Goal: Task Accomplishment & Management: Manage account settings

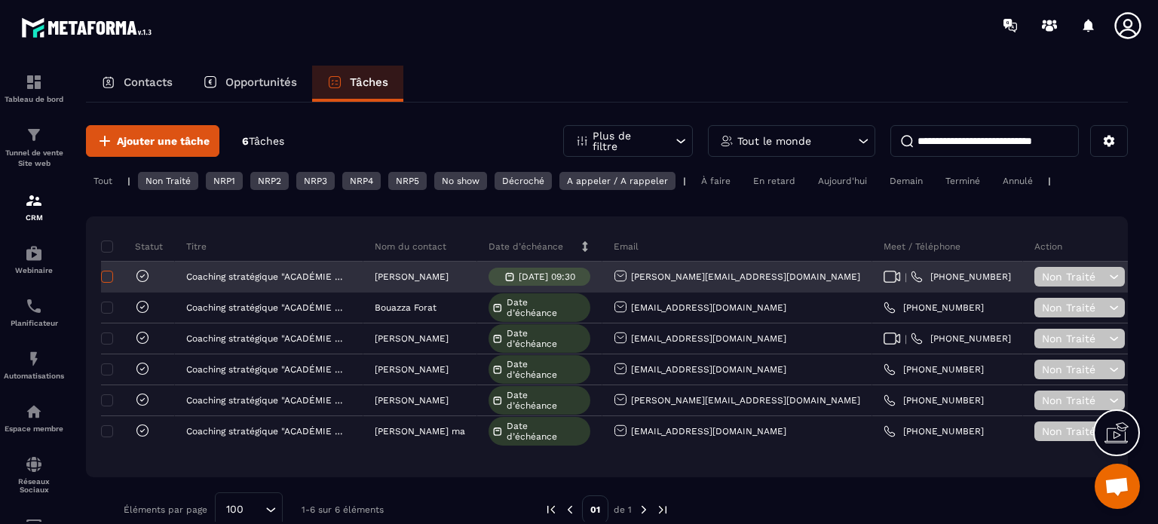
click at [104, 277] on span at bounding box center [107, 277] width 12 height 12
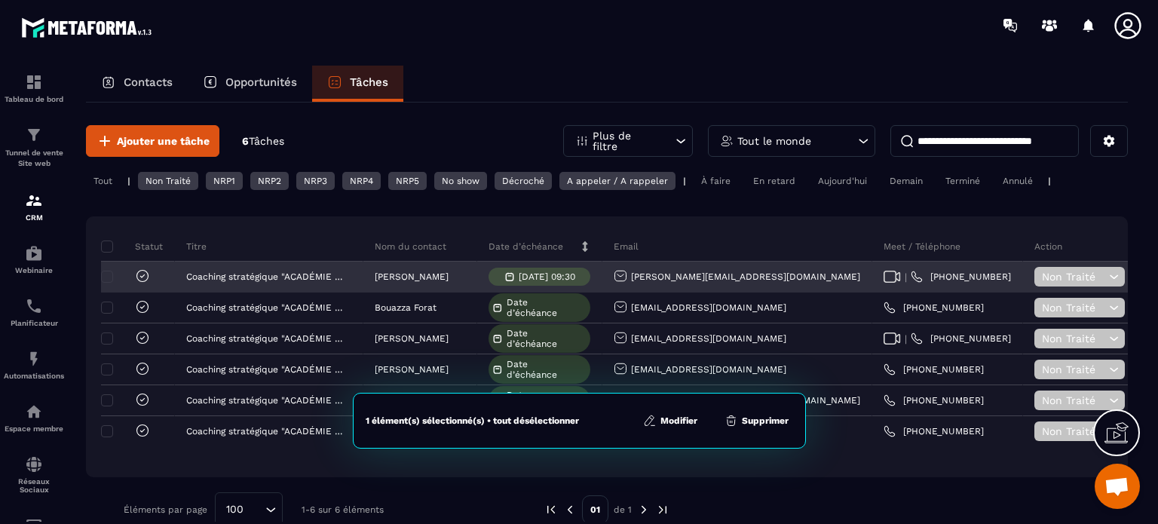
click at [1107, 272] on icon at bounding box center [1114, 276] width 14 height 15
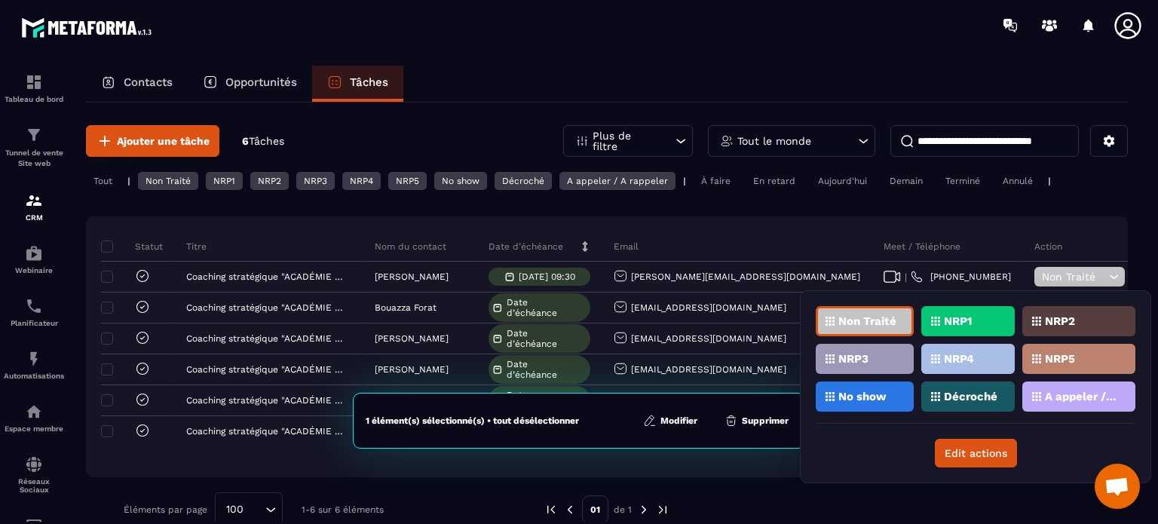
click at [862, 394] on p "No show" at bounding box center [862, 396] width 48 height 11
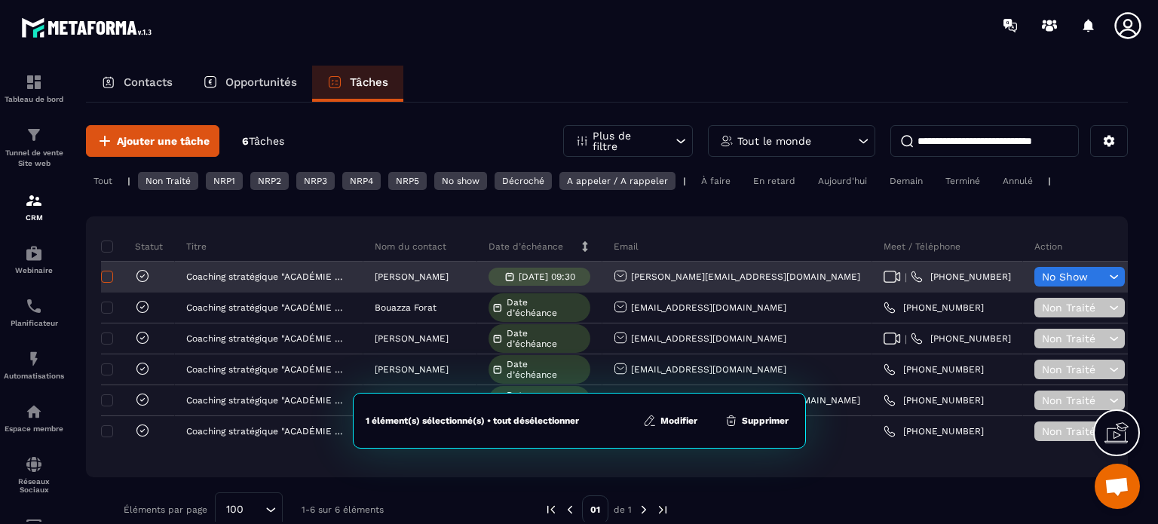
click at [106, 273] on span at bounding box center [107, 277] width 12 height 12
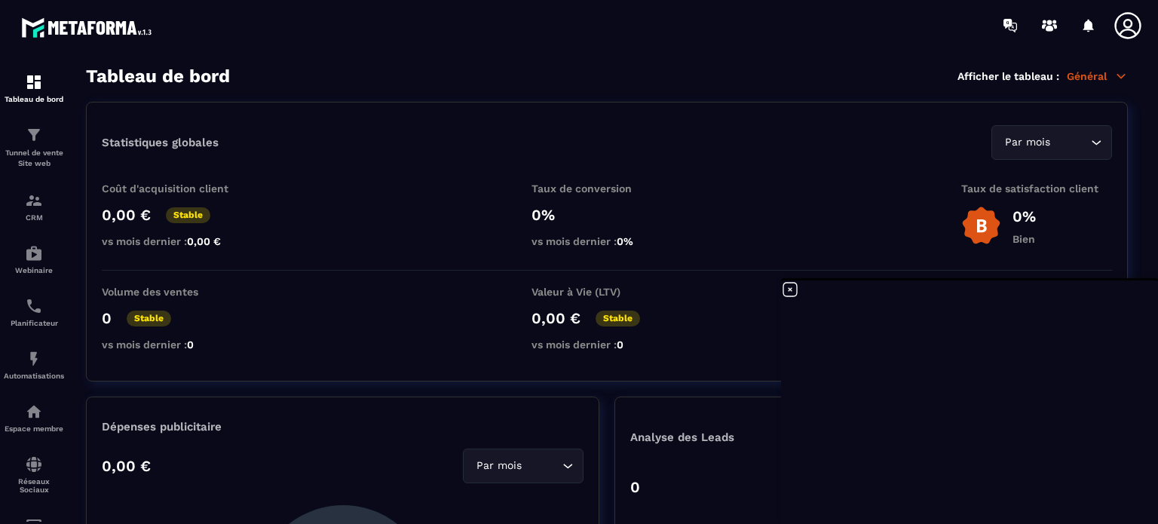
scroll to position [15548, 0]
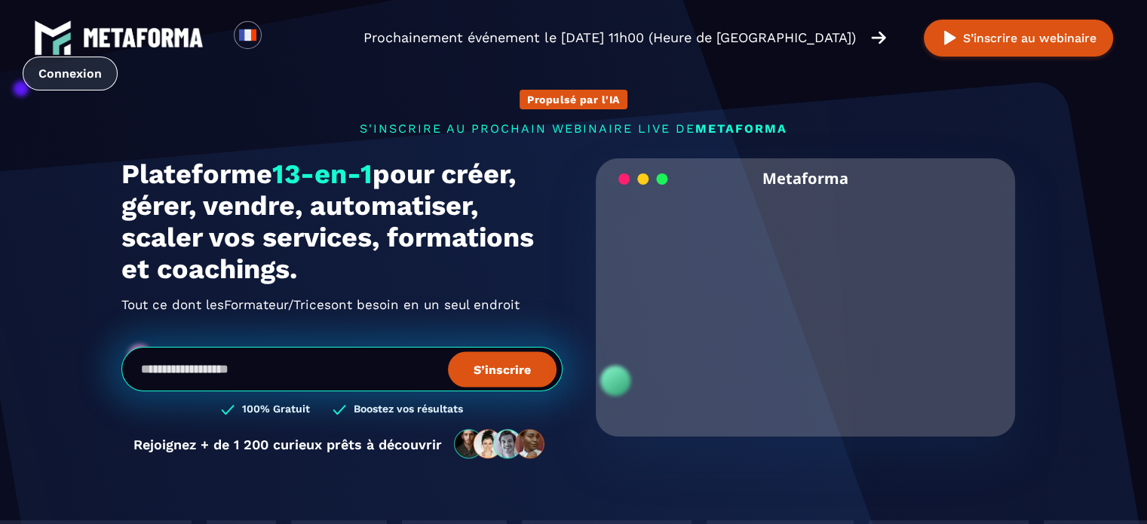
click at [60, 77] on link "Connexion" at bounding box center [70, 74] width 95 height 34
